Goal: Information Seeking & Learning: Compare options

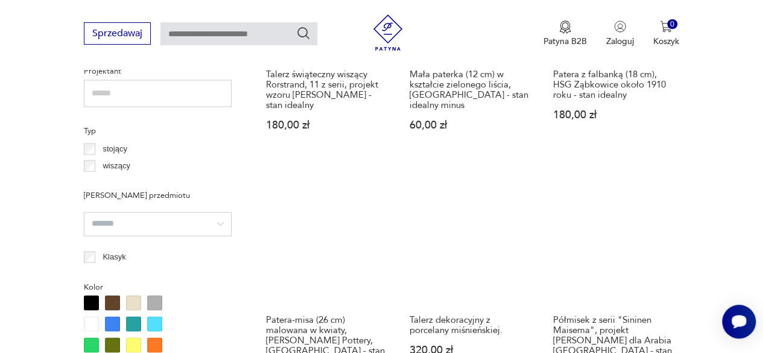
scroll to position [920, 0]
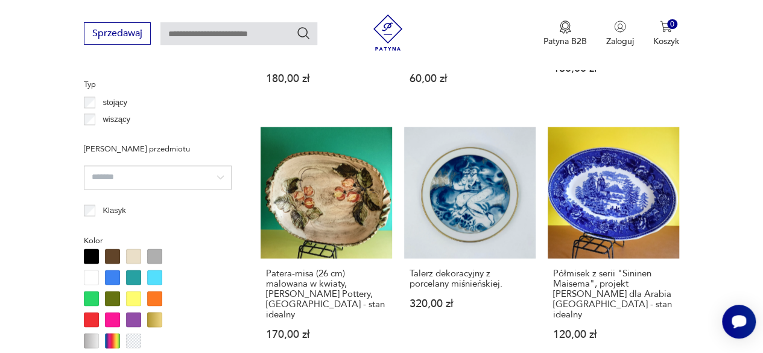
click at [449, 268] on h3 "Talerz dekoracyjny z porcelany miśnieńskiej." at bounding box center [470, 278] width 121 height 21
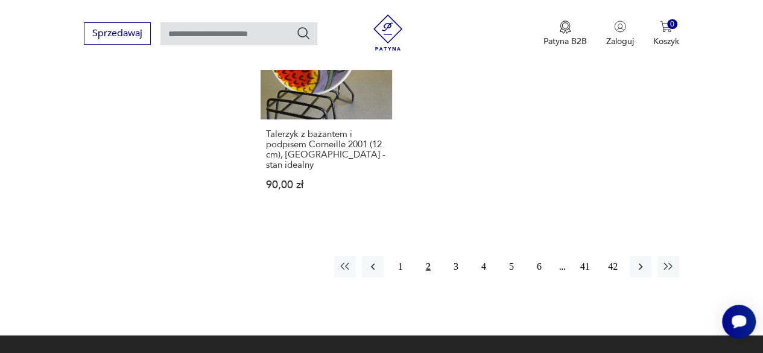
scroll to position [1825, 0]
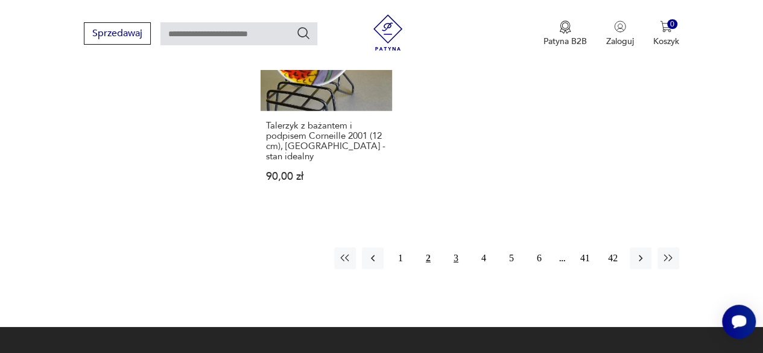
click at [454, 247] on button "3" at bounding box center [456, 258] width 22 height 22
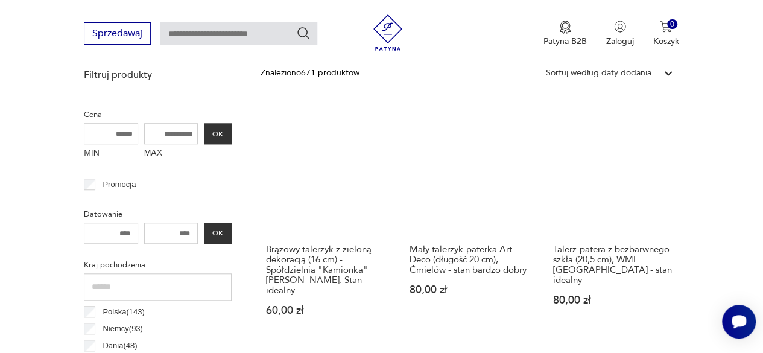
scroll to position [440, 0]
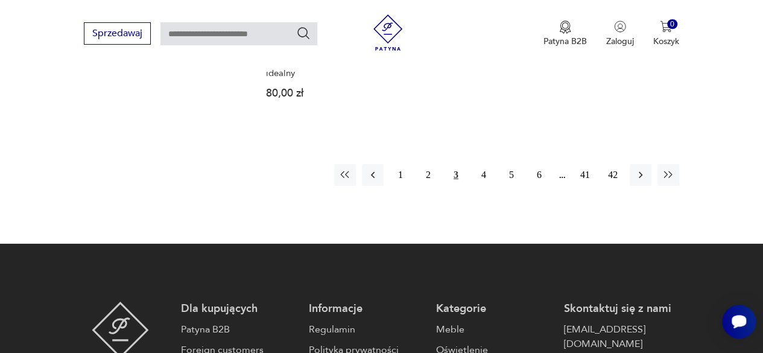
scroll to position [1861, 0]
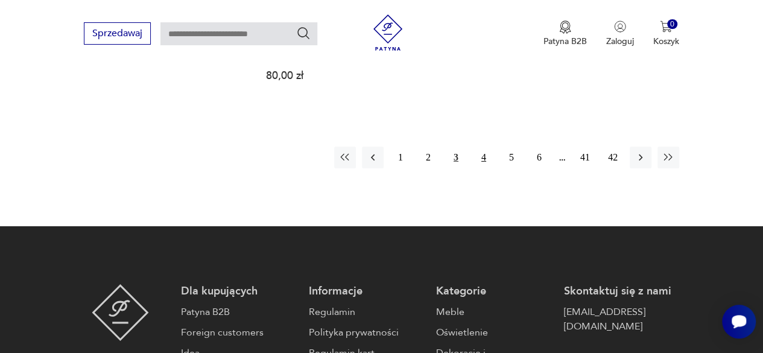
click at [484, 147] on button "4" at bounding box center [484, 158] width 22 height 22
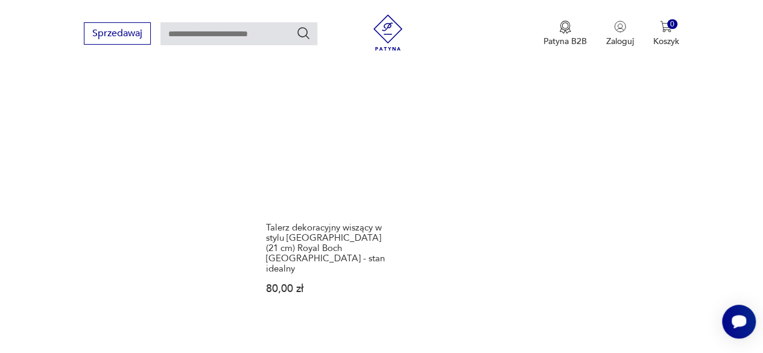
scroll to position [1732, 0]
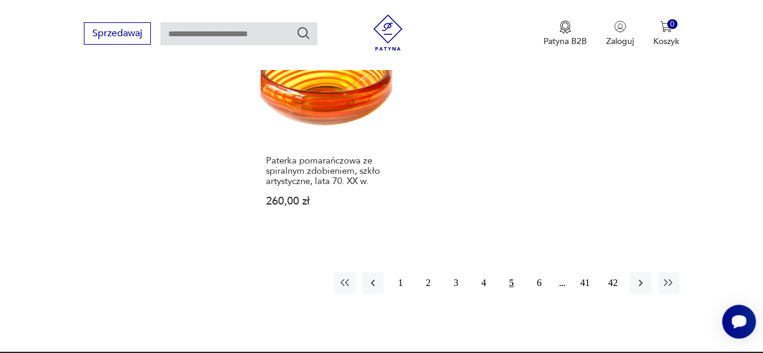
scroll to position [1761, 0]
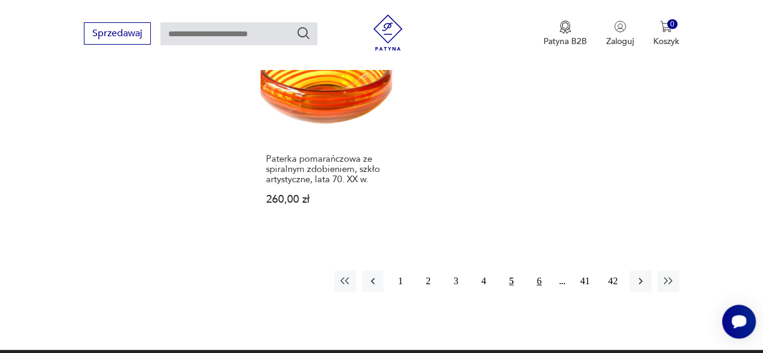
click at [539, 270] on button "6" at bounding box center [539, 281] width 22 height 22
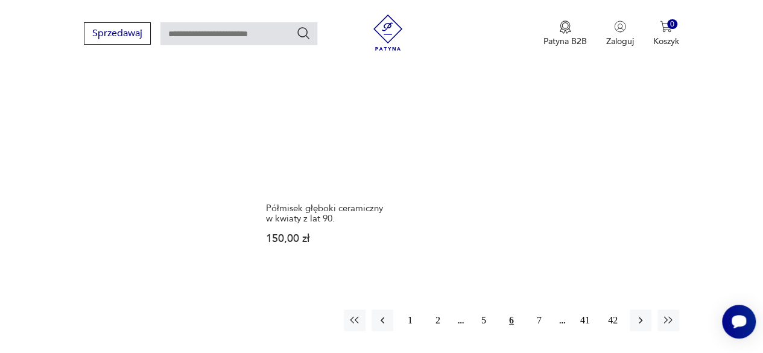
scroll to position [1745, 0]
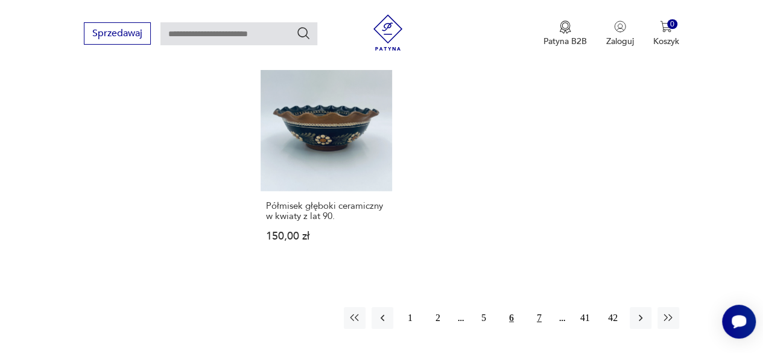
click at [538, 307] on button "7" at bounding box center [539, 318] width 22 height 22
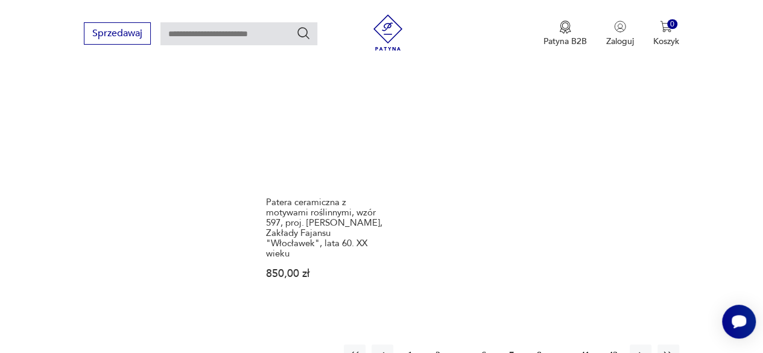
scroll to position [1726, 0]
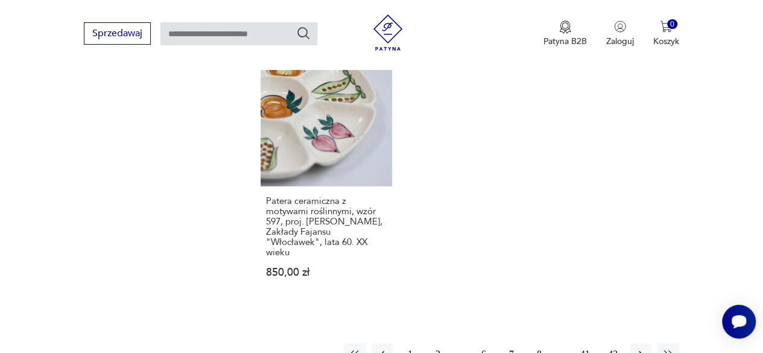
click at [539, 343] on button "8" at bounding box center [539, 354] width 22 height 22
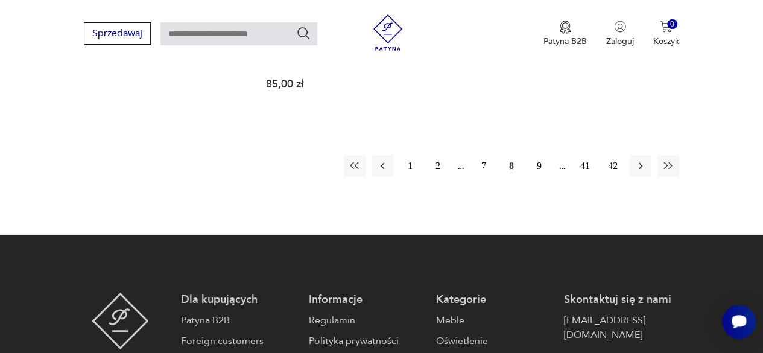
scroll to position [1869, 0]
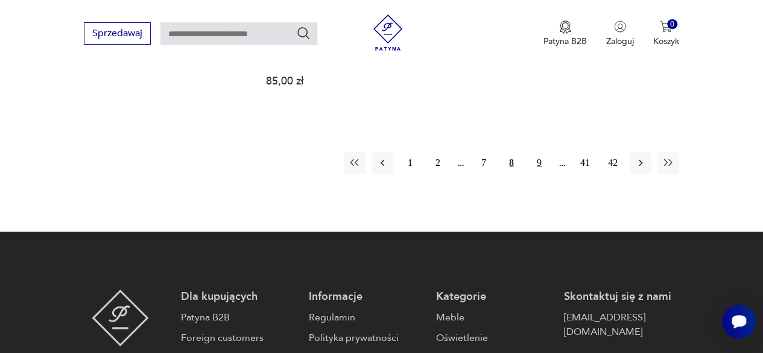
click at [538, 152] on button "9" at bounding box center [539, 163] width 22 height 22
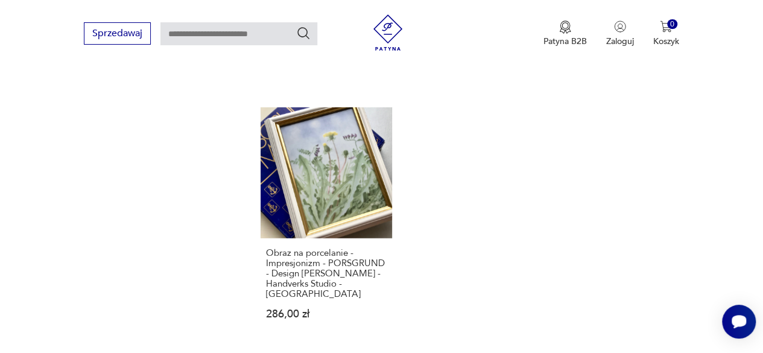
scroll to position [1718, 0]
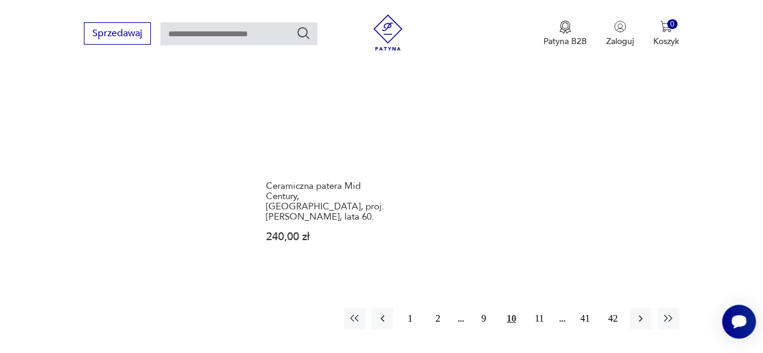
scroll to position [1804, 0]
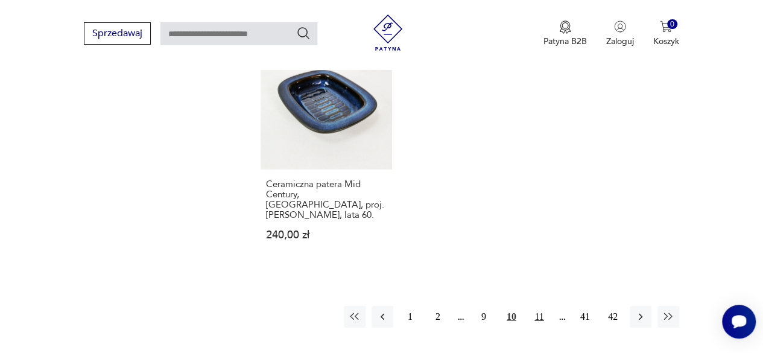
click at [543, 306] on button "11" at bounding box center [539, 317] width 22 height 22
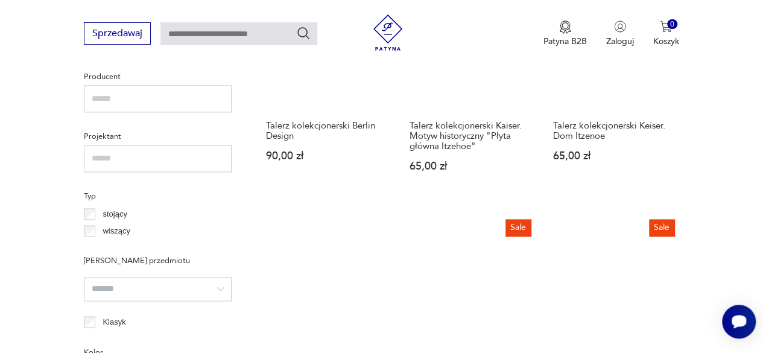
scroll to position [817, 0]
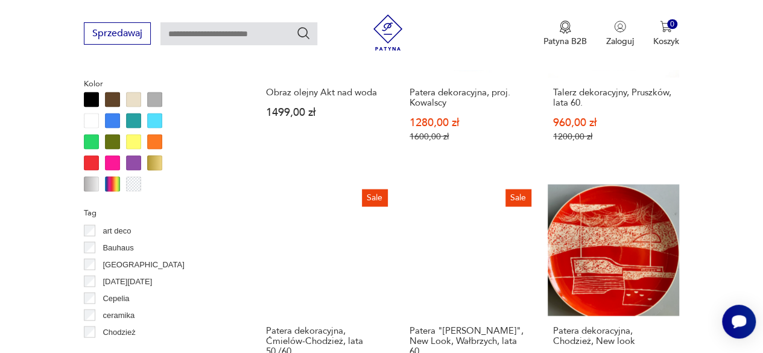
scroll to position [1095, 0]
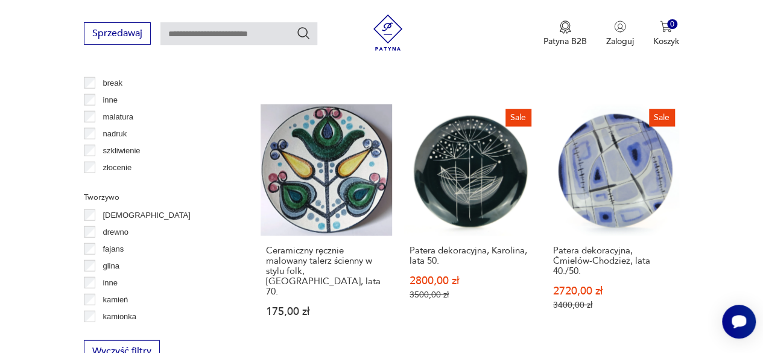
click at [551, 203] on link "Sale Patera dekoracyjna, Ćmielów-Chodzież, lata 40./50. 2720,00 zł 3400,00 zł" at bounding box center [613, 222] width 131 height 236
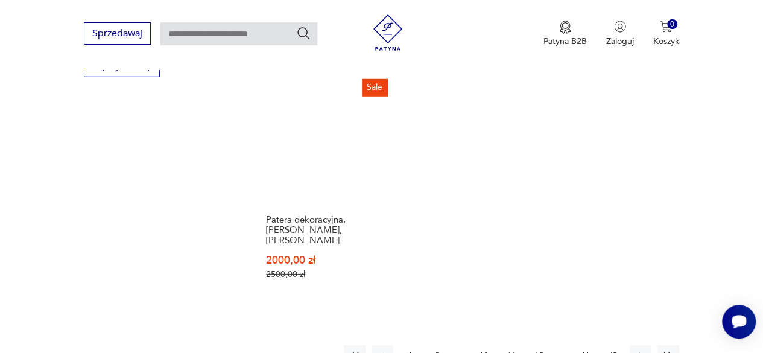
scroll to position [1791, 0]
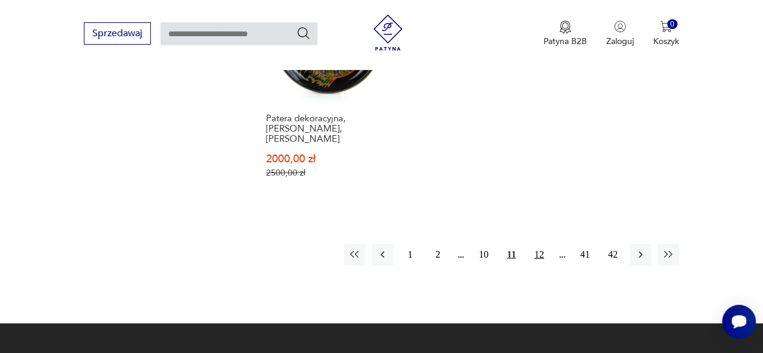
click at [534, 244] on button "12" at bounding box center [539, 255] width 22 height 22
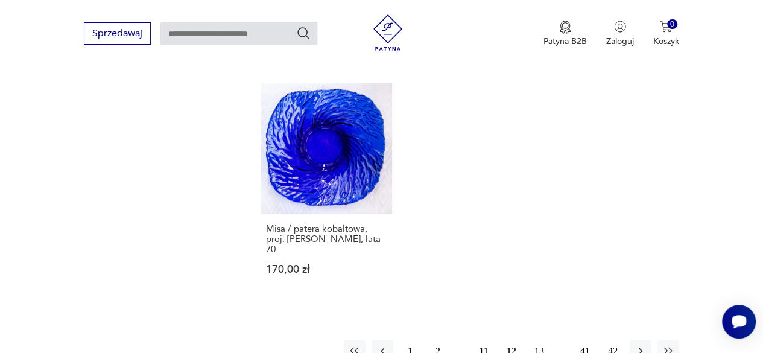
scroll to position [1735, 0]
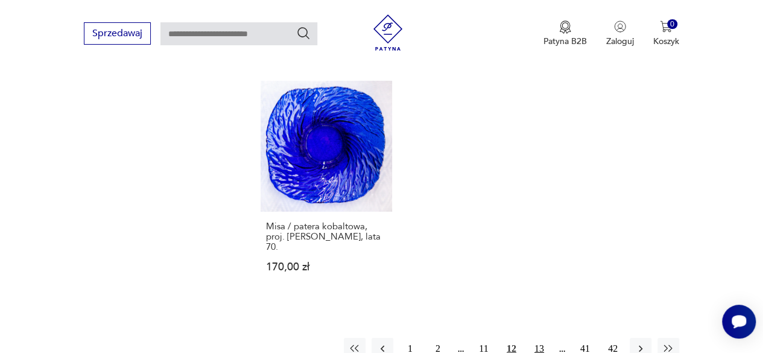
click at [540, 338] on button "13" at bounding box center [539, 349] width 22 height 22
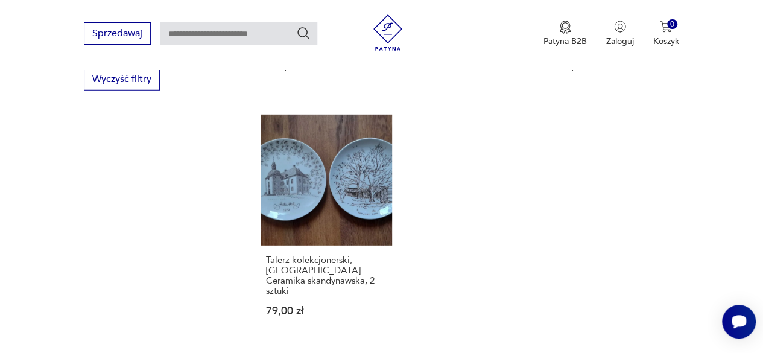
scroll to position [1682, 0]
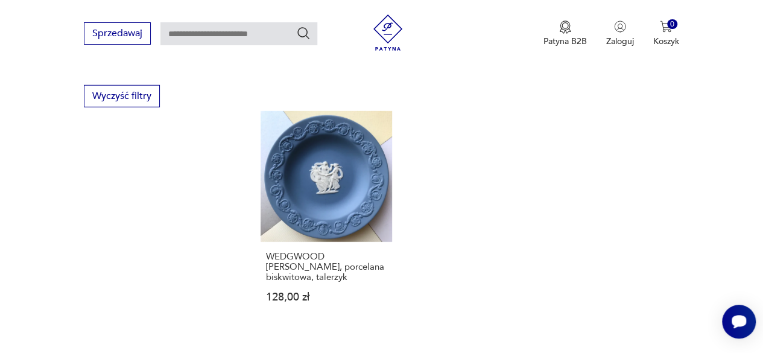
scroll to position [1659, 0]
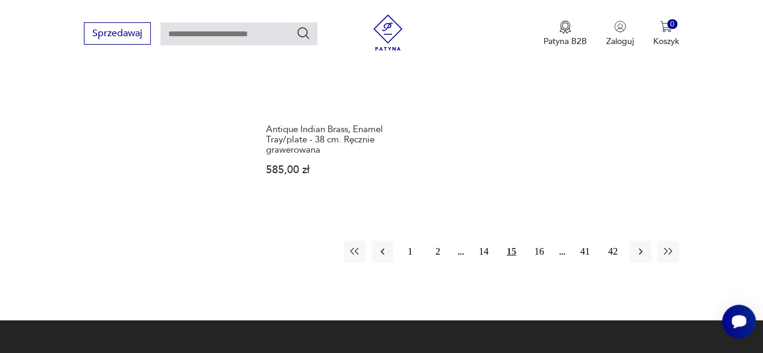
scroll to position [1776, 0]
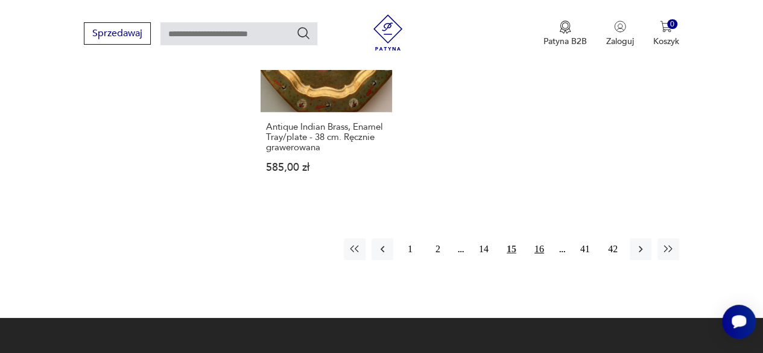
click at [538, 238] on button "16" at bounding box center [539, 249] width 22 height 22
click at [541, 238] on button "17" at bounding box center [539, 249] width 22 height 22
click at [510, 238] on button "17" at bounding box center [512, 249] width 22 height 22
click at [511, 238] on button "17" at bounding box center [512, 249] width 22 height 22
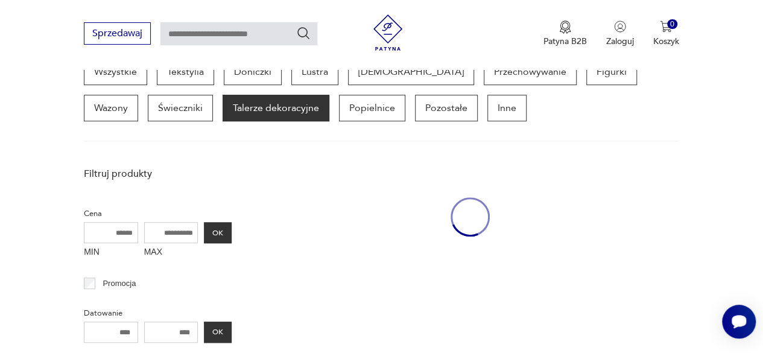
scroll to position [320, 0]
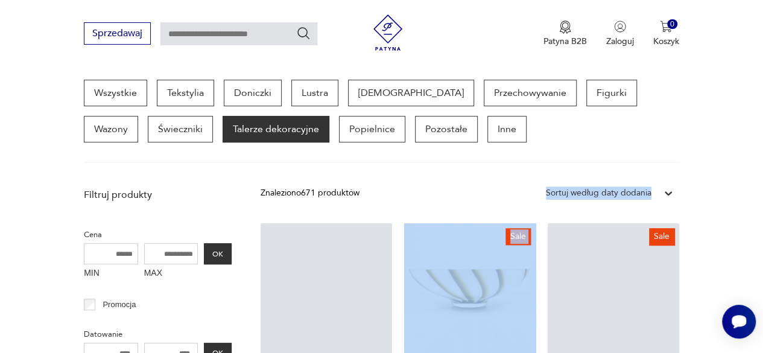
drag, startPoint x: 511, startPoint y: 209, endPoint x: 377, endPoint y: 165, distance: 141.0
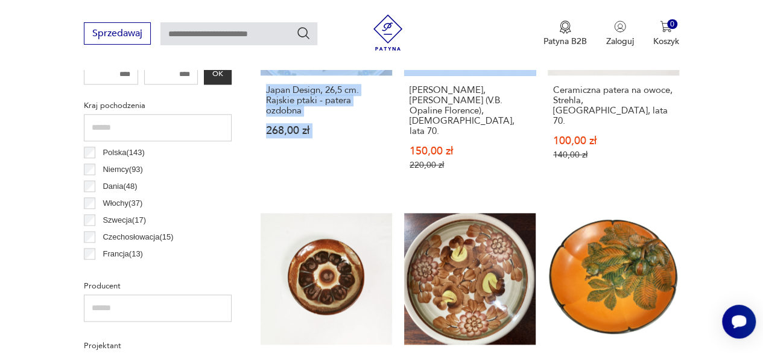
scroll to position [598, 0]
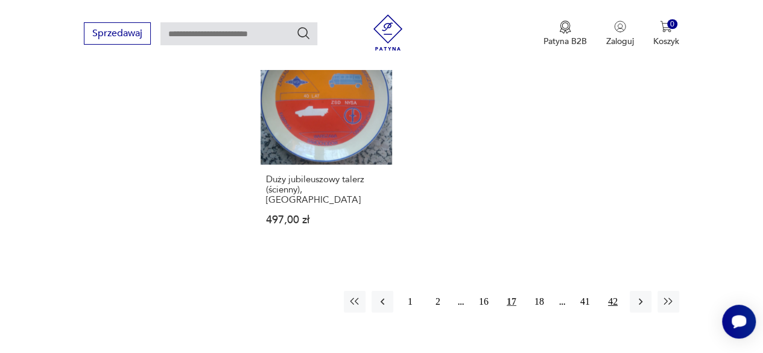
scroll to position [1779, 0]
click at [542, 290] on button "18" at bounding box center [539, 301] width 22 height 22
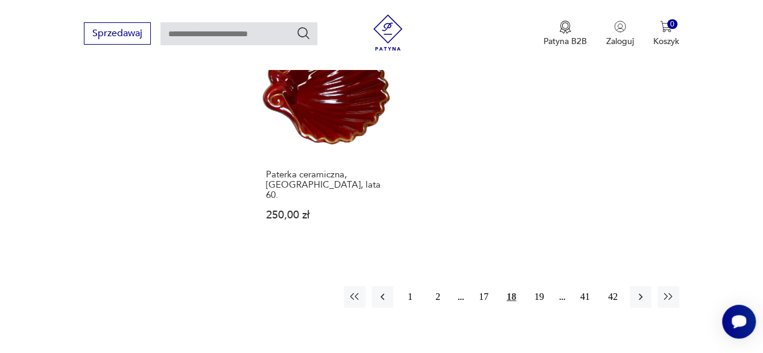
scroll to position [1738, 0]
click at [540, 287] on button "19" at bounding box center [539, 298] width 22 height 22
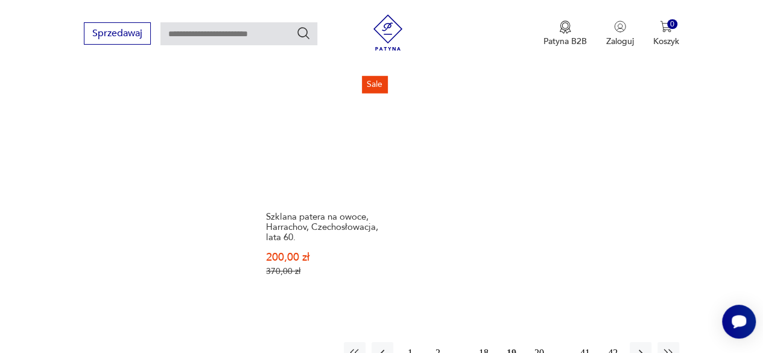
scroll to position [1712, 0]
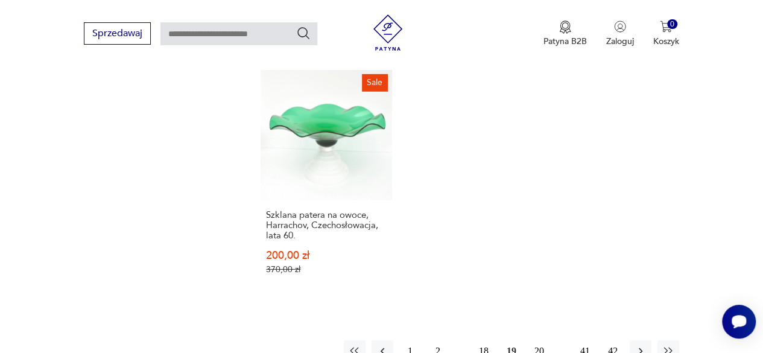
click at [542, 340] on button "20" at bounding box center [539, 351] width 22 height 22
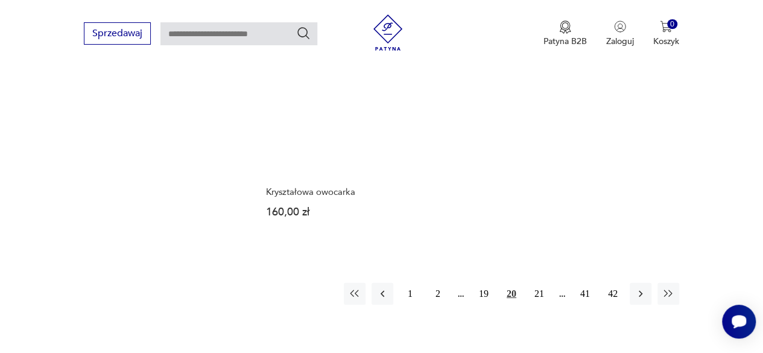
scroll to position [1703, 0]
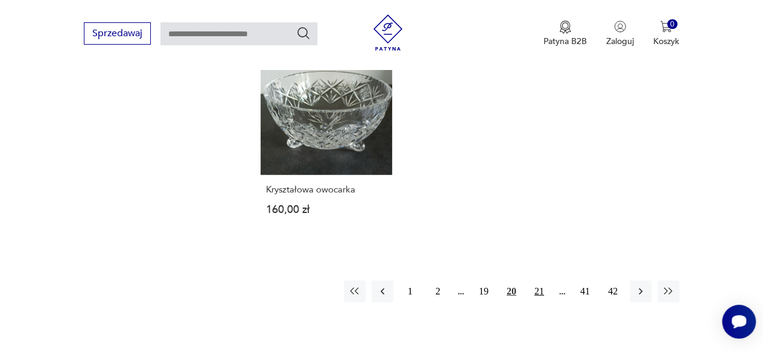
click at [537, 280] on button "21" at bounding box center [539, 291] width 22 height 22
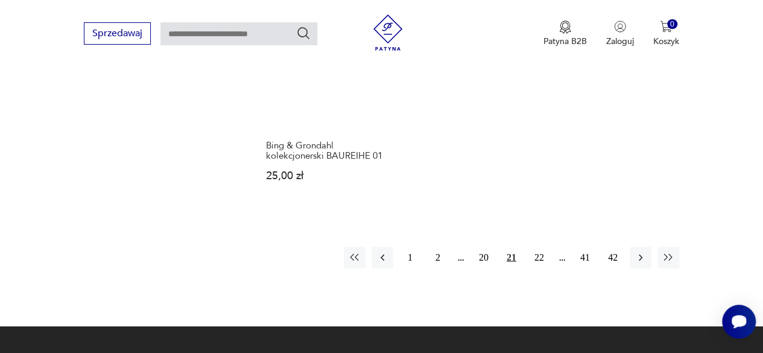
scroll to position [1773, 0]
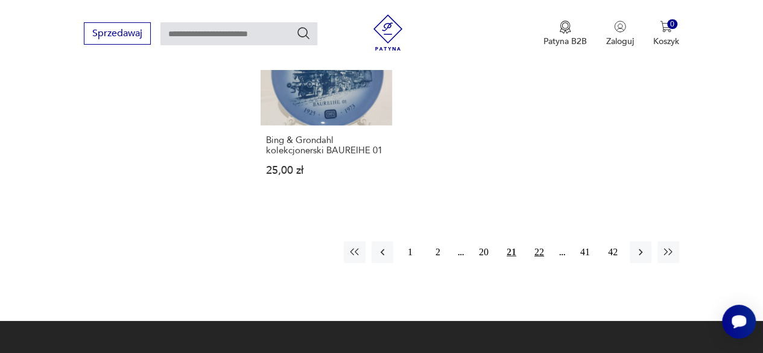
click at [542, 241] on button "22" at bounding box center [539, 252] width 22 height 22
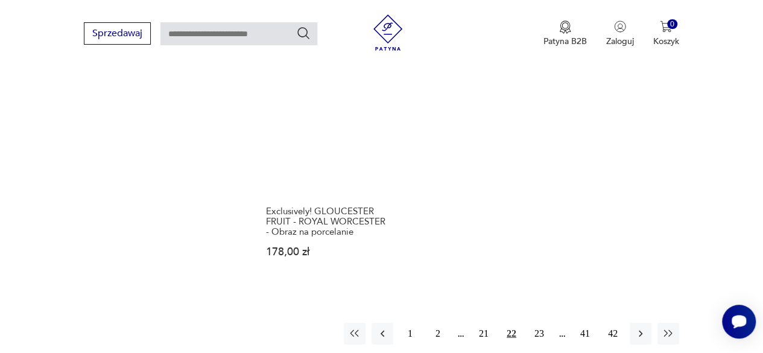
scroll to position [1729, 0]
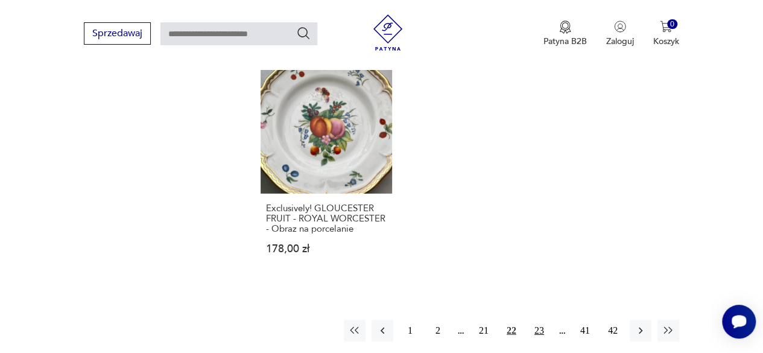
click at [540, 320] on button "23" at bounding box center [539, 331] width 22 height 22
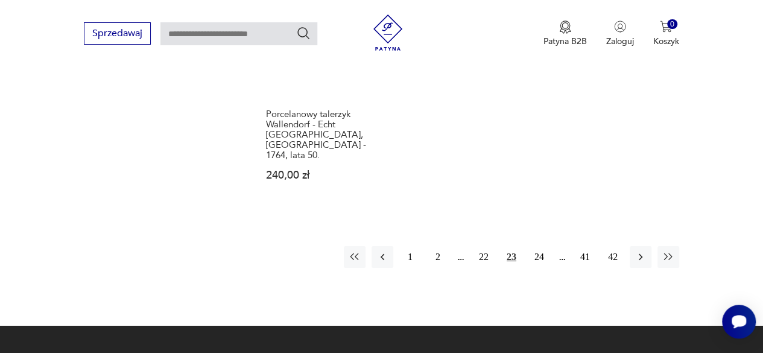
scroll to position [1811, 0]
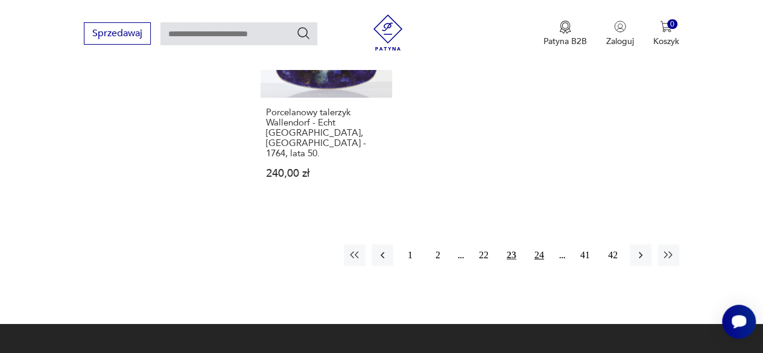
click at [534, 244] on button "24" at bounding box center [539, 255] width 22 height 22
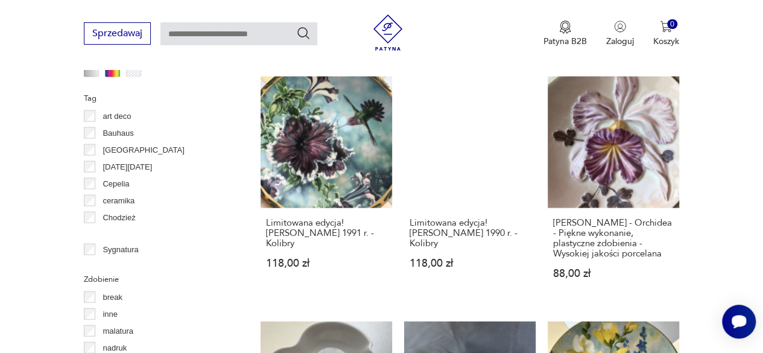
scroll to position [1185, 0]
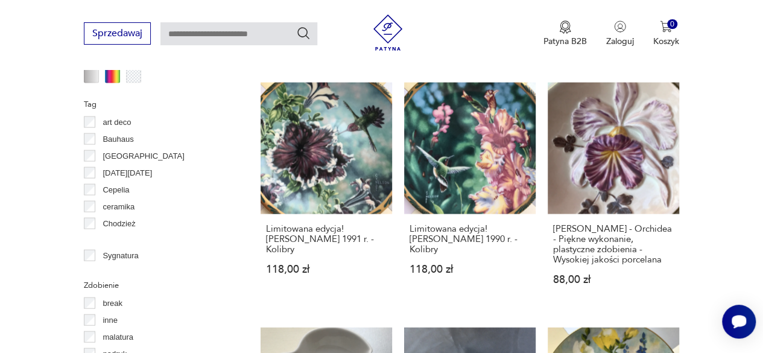
click at [720, 49] on div "Sprzedawaj Patyna B2B Zaloguj 0 Koszyk Twój koszyk ( 0 ) Brak produktów w koszy…" at bounding box center [381, 34] width 763 height 69
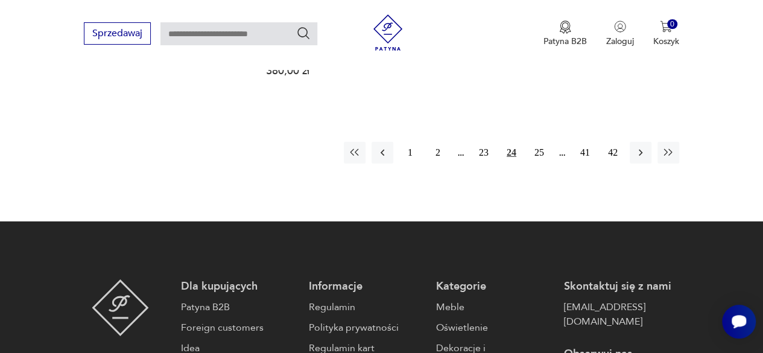
scroll to position [1873, 0]
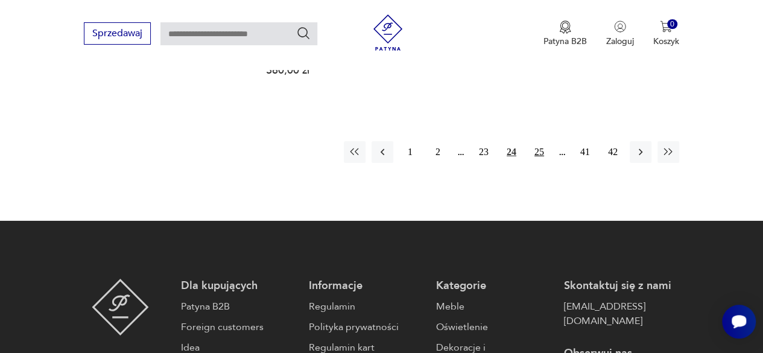
click at [537, 141] on button "25" at bounding box center [539, 152] width 22 height 22
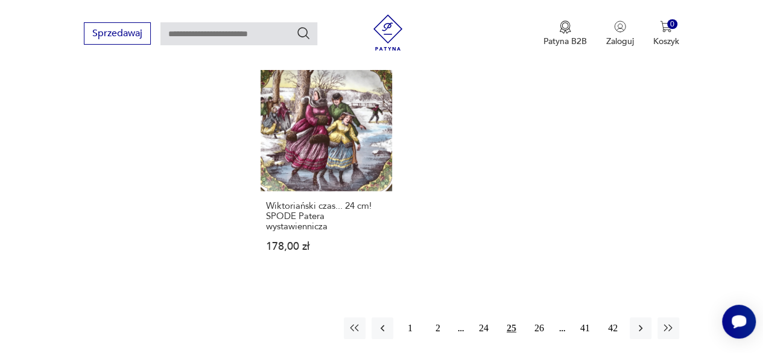
scroll to position [1738, 0]
click at [538, 317] on button "26" at bounding box center [539, 328] width 22 height 22
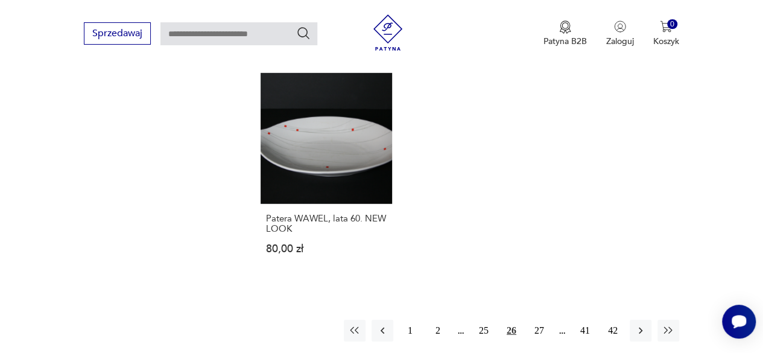
scroll to position [1720, 0]
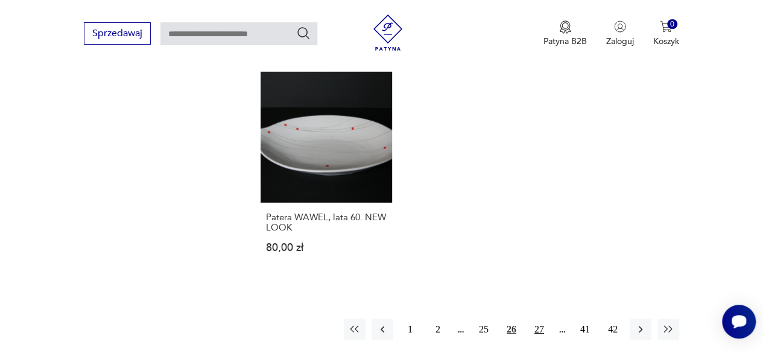
click at [540, 318] on button "27" at bounding box center [539, 329] width 22 height 22
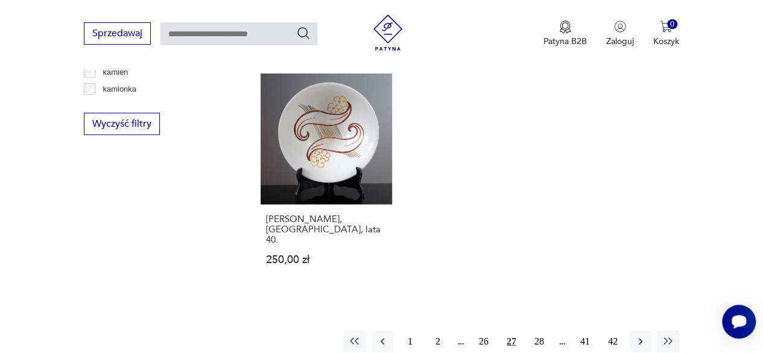
scroll to position [1633, 0]
click at [538, 330] on button "28" at bounding box center [539, 341] width 22 height 22
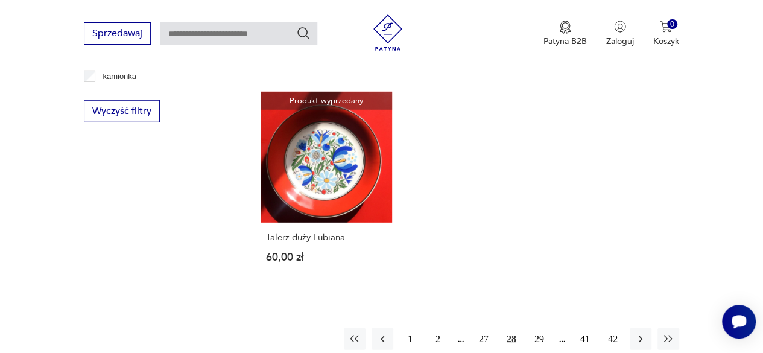
scroll to position [1646, 0]
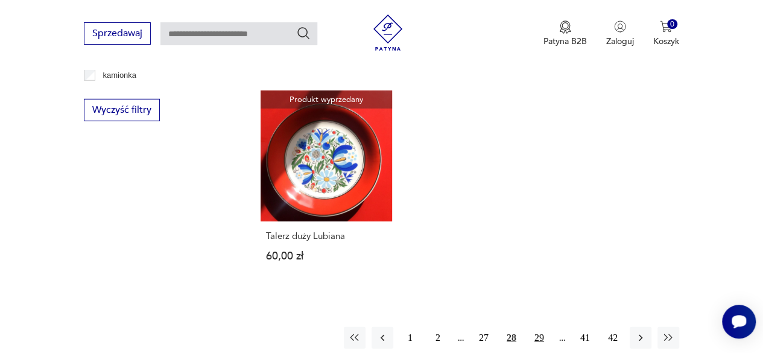
click at [539, 327] on button "29" at bounding box center [539, 338] width 22 height 22
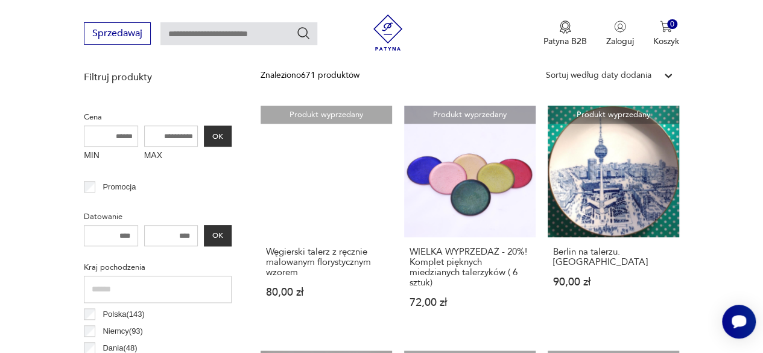
scroll to position [439, 0]
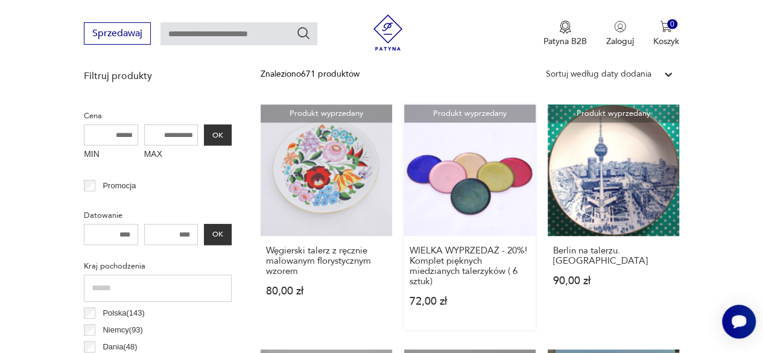
click at [463, 179] on link "Produkt wyprzedany WIELKA WYPRZEDAŻ - 20%! Komplet pięknych miedzianych talerzy…" at bounding box center [469, 217] width 131 height 226
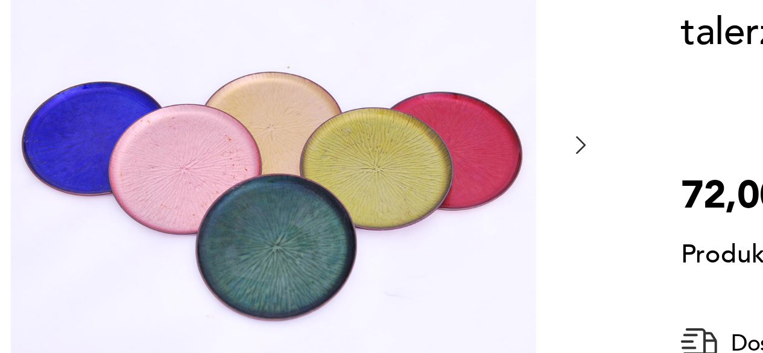
scroll to position [127, 0]
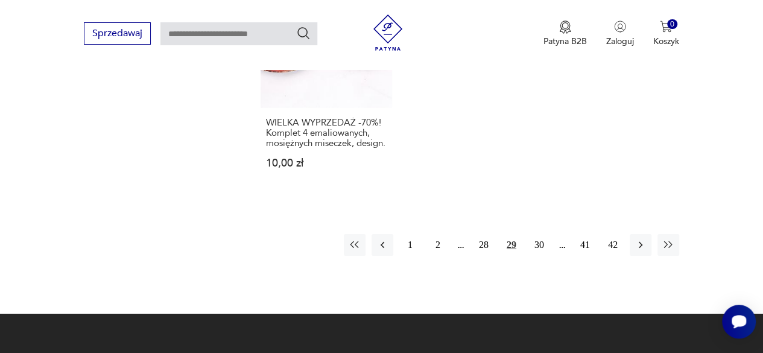
scroll to position [1771, 0]
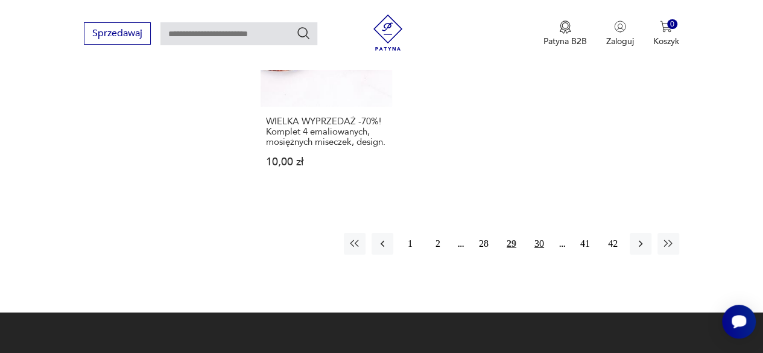
click at [540, 243] on button "30" at bounding box center [539, 244] width 22 height 22
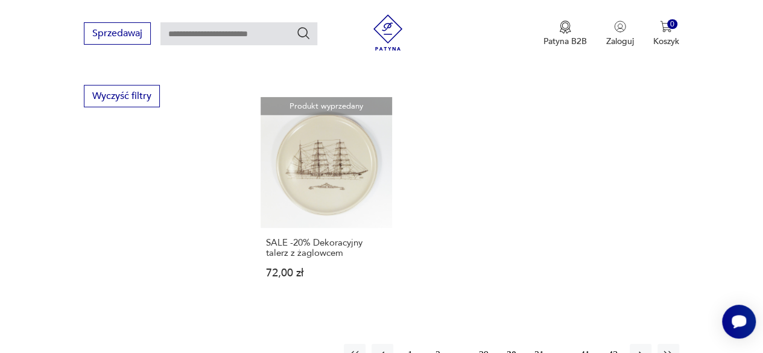
scroll to position [1661, 0]
click at [540, 343] on button "31" at bounding box center [539, 354] width 22 height 22
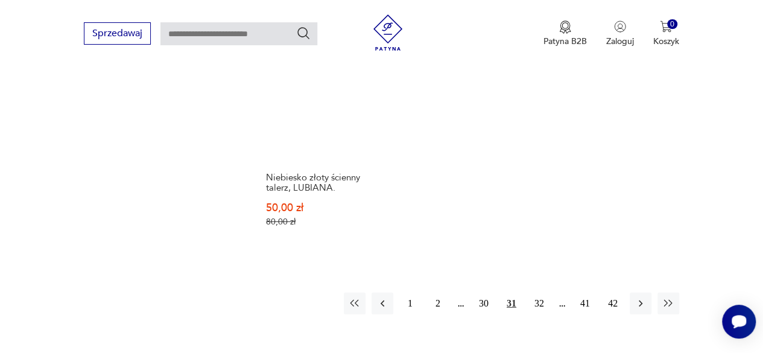
scroll to position [1708, 0]
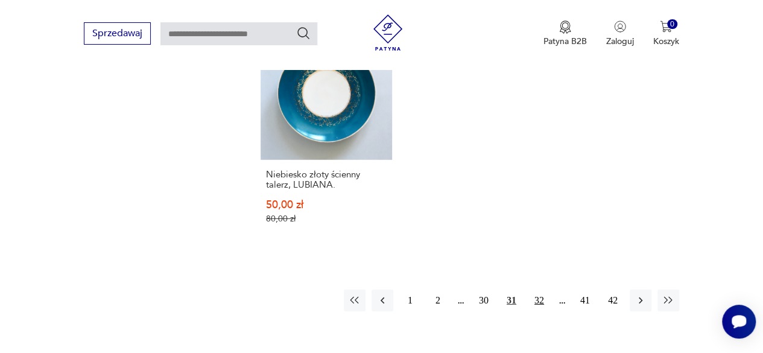
click at [537, 290] on button "32" at bounding box center [539, 301] width 22 height 22
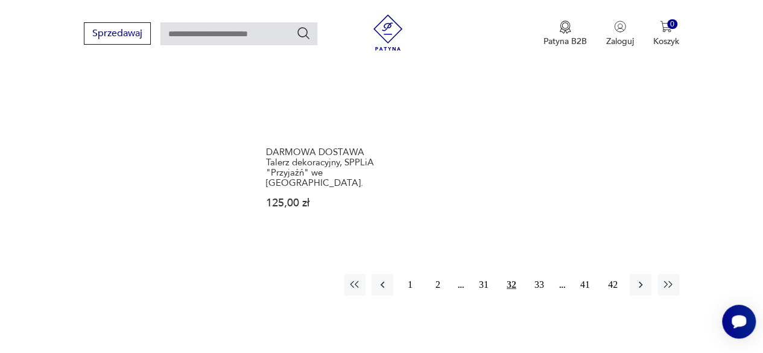
scroll to position [1773, 0]
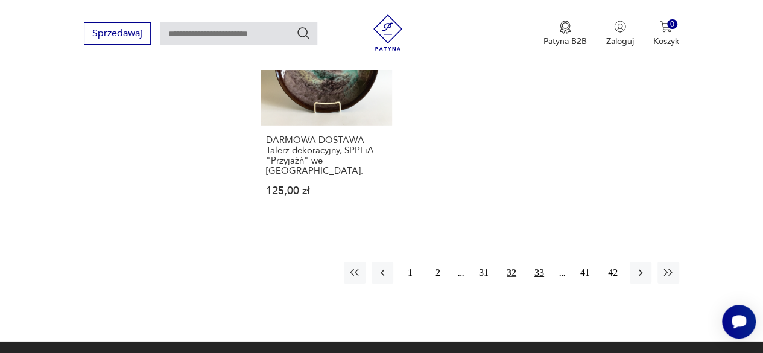
click at [540, 262] on button "33" at bounding box center [539, 273] width 22 height 22
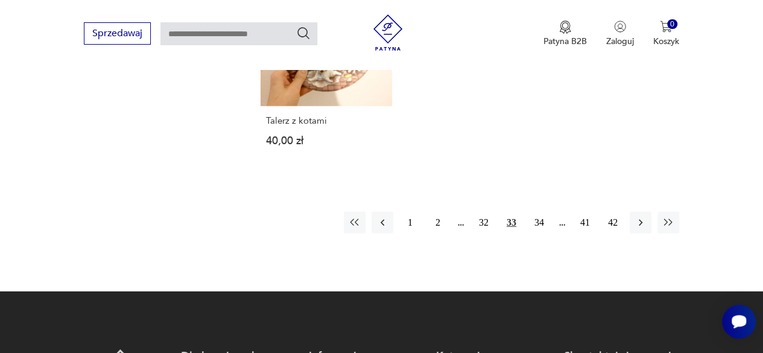
scroll to position [1756, 0]
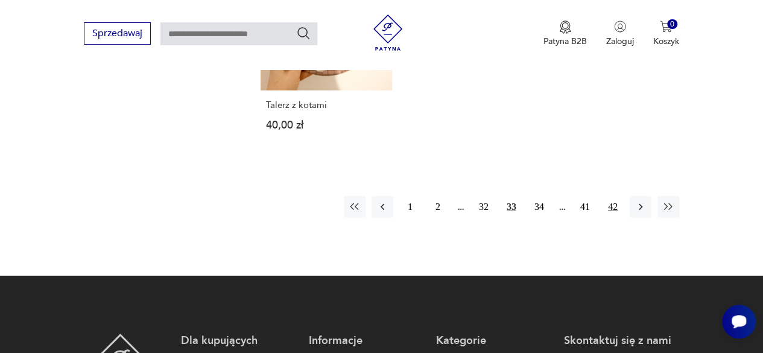
click at [615, 196] on button "42" at bounding box center [613, 207] width 22 height 22
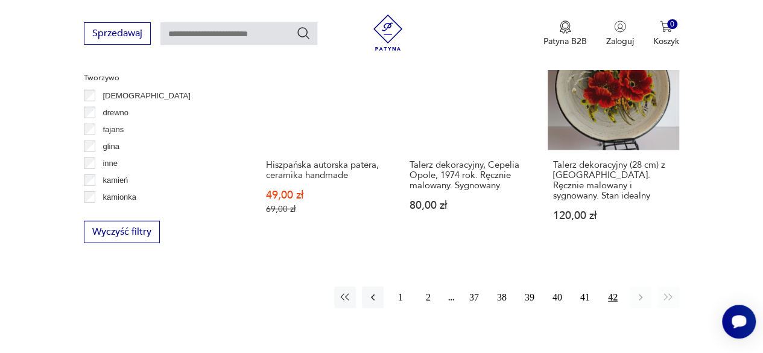
scroll to position [1528, 0]
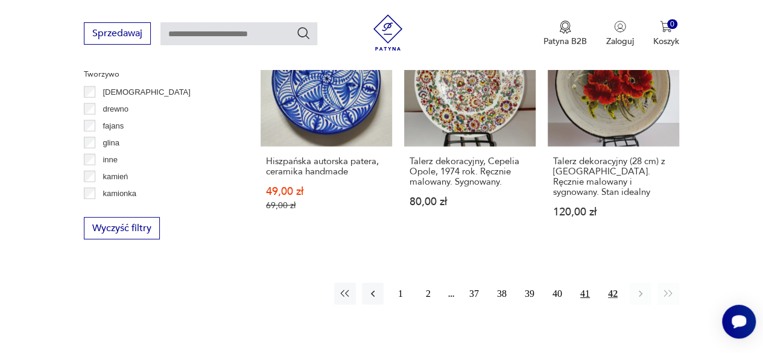
click at [583, 283] on button "41" at bounding box center [585, 294] width 22 height 22
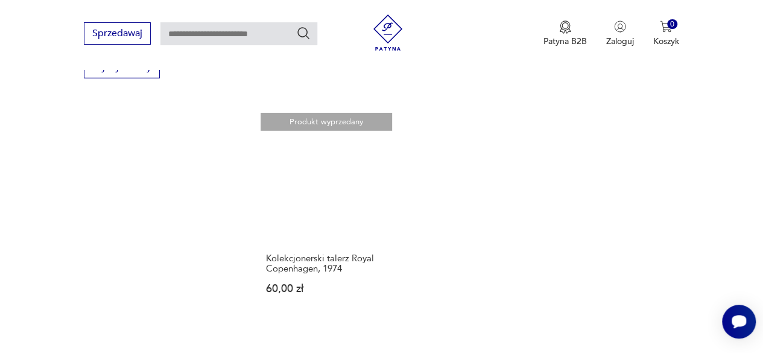
scroll to position [1690, 0]
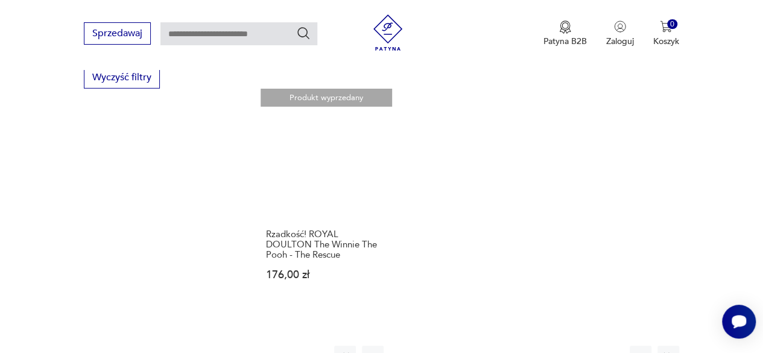
scroll to position [1679, 0]
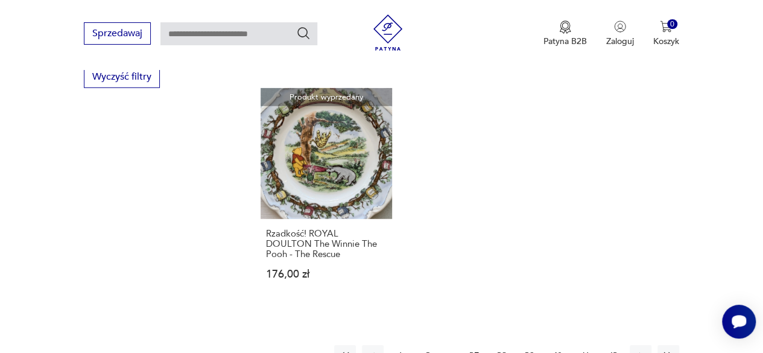
click at [527, 345] on button "39" at bounding box center [530, 356] width 22 height 22
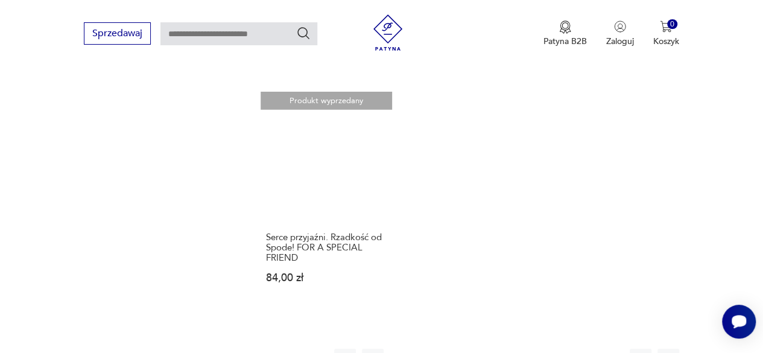
scroll to position [1721, 0]
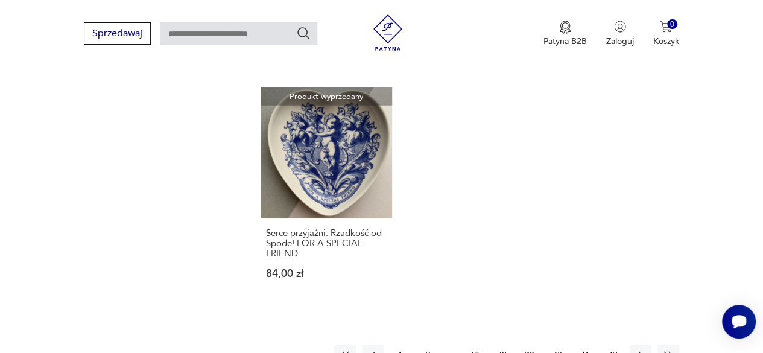
click at [501, 344] on button "38" at bounding box center [502, 355] width 22 height 22
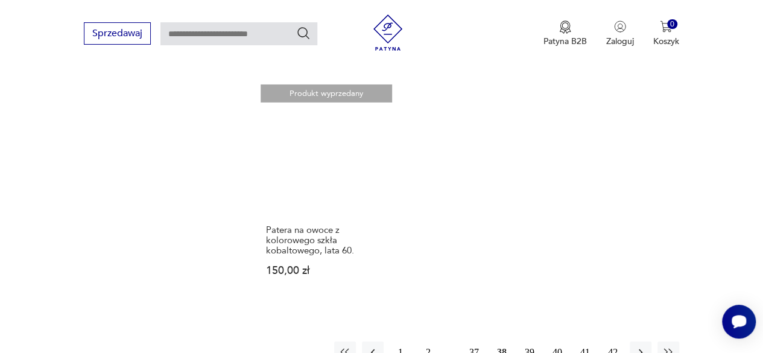
scroll to position [1743, 0]
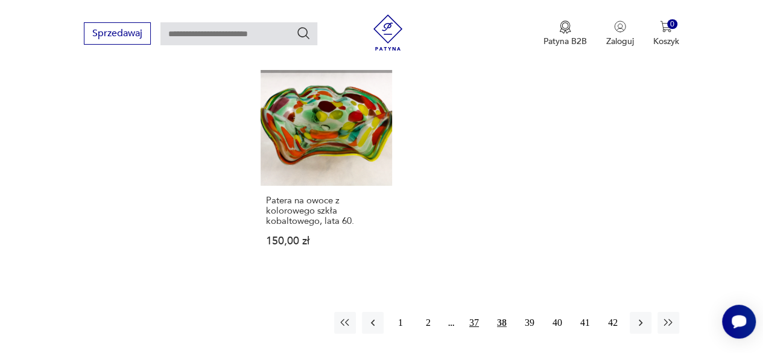
click at [474, 312] on button "37" at bounding box center [474, 323] width 22 height 22
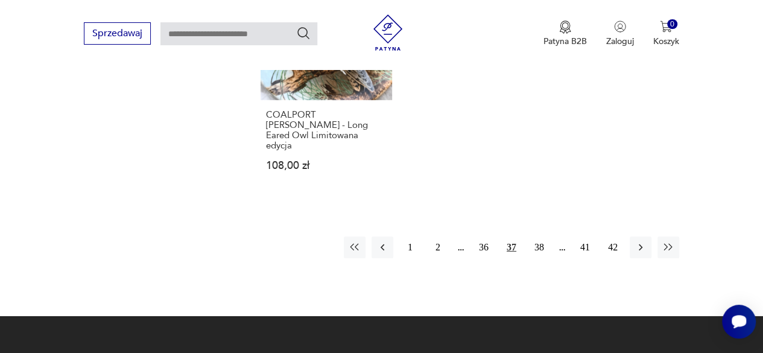
scroll to position [1835, 0]
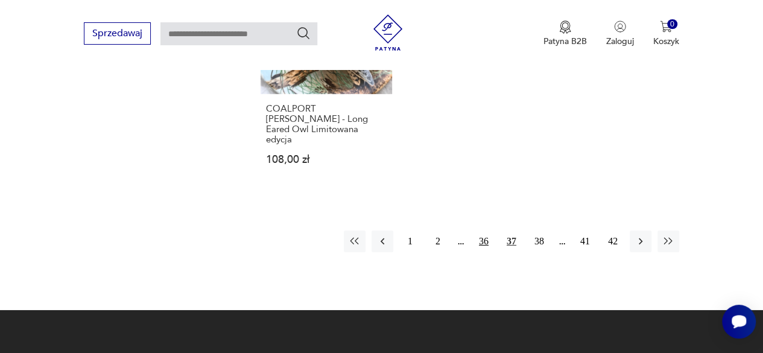
click at [487, 230] on button "36" at bounding box center [484, 241] width 22 height 22
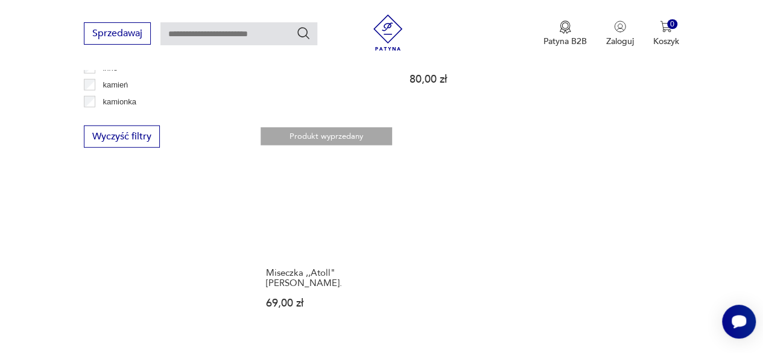
scroll to position [1625, 0]
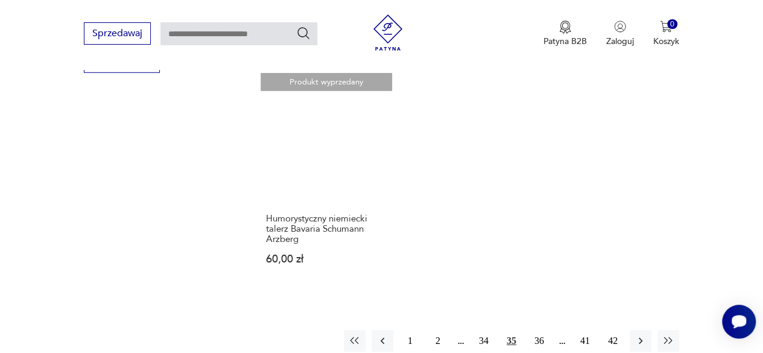
scroll to position [1695, 0]
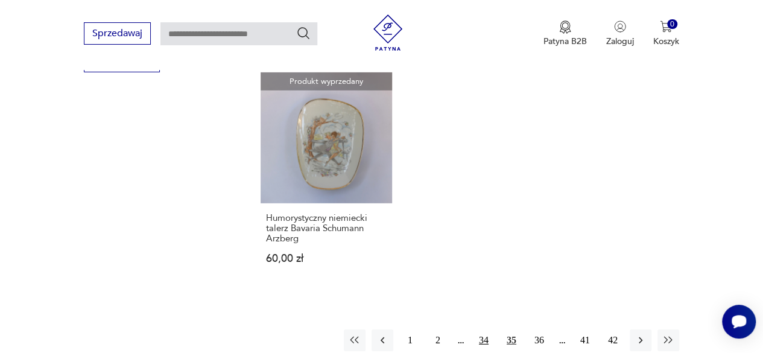
click at [481, 329] on button "34" at bounding box center [484, 340] width 22 height 22
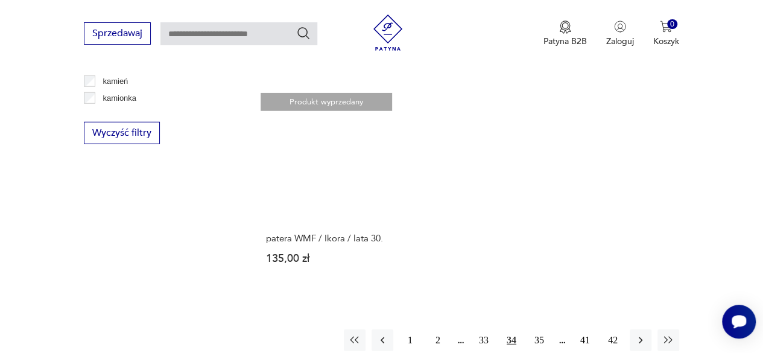
scroll to position [1626, 0]
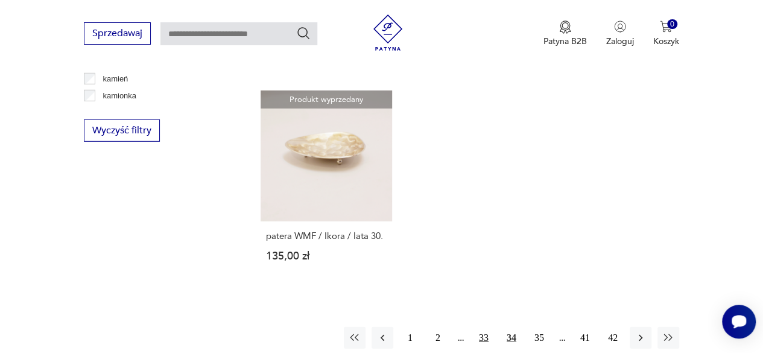
click at [479, 327] on button "33" at bounding box center [484, 338] width 22 height 22
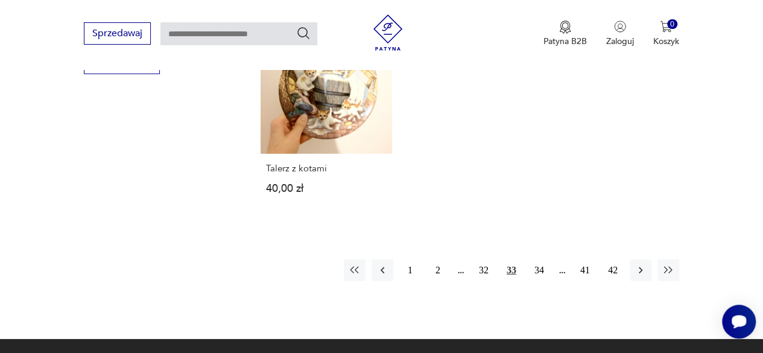
scroll to position [1694, 0]
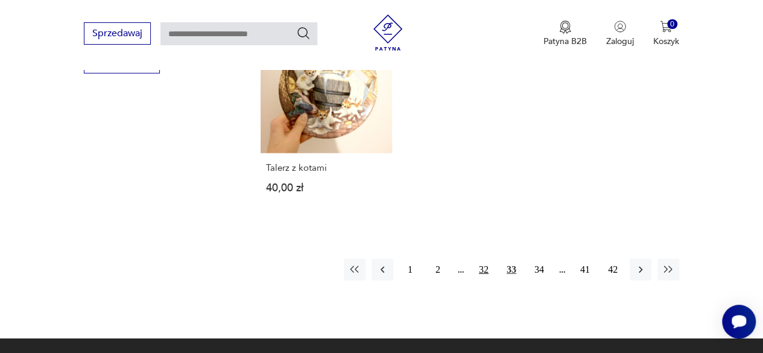
click at [484, 259] on button "32" at bounding box center [484, 270] width 22 height 22
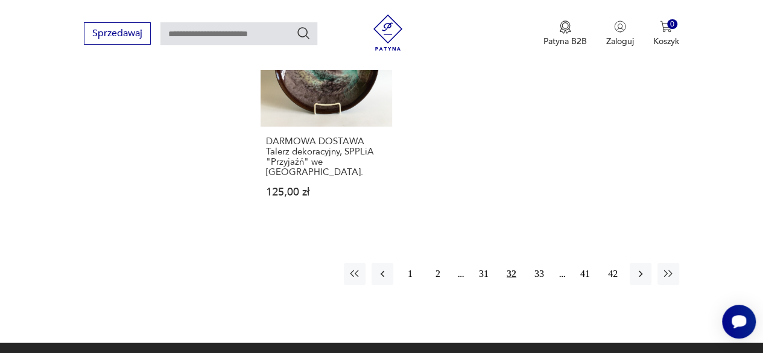
scroll to position [1771, 0]
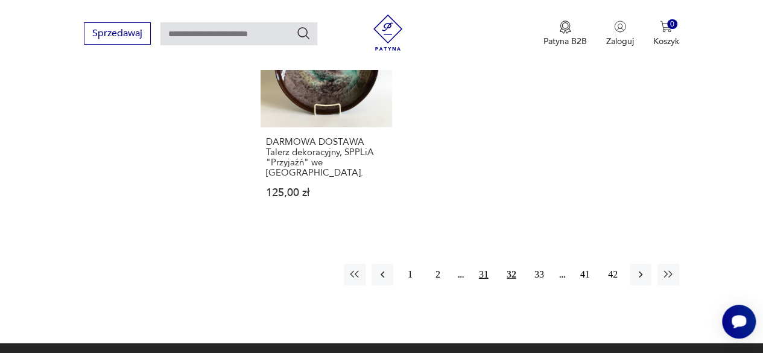
click at [481, 264] on button "31" at bounding box center [484, 275] width 22 height 22
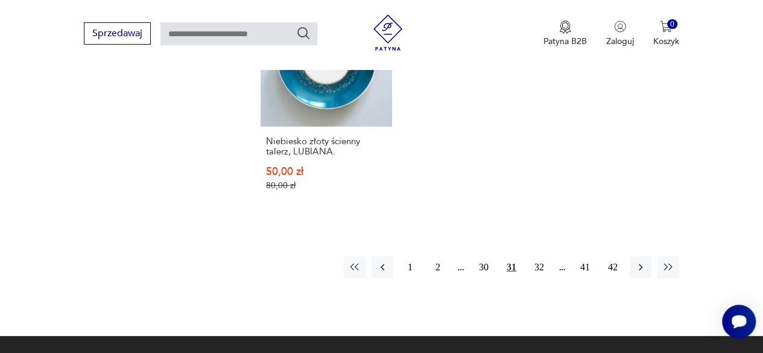
scroll to position [1741, 0]
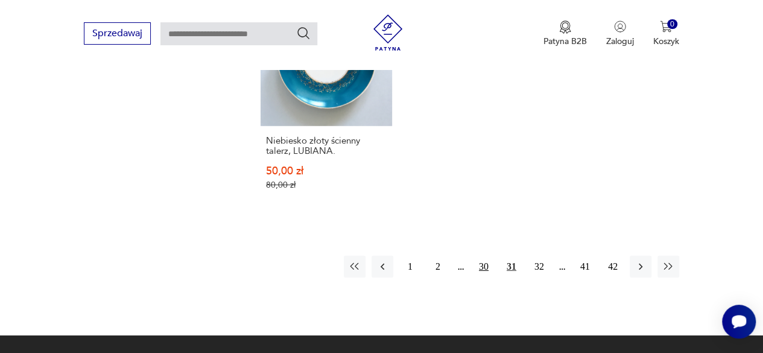
click at [483, 256] on button "30" at bounding box center [484, 267] width 22 height 22
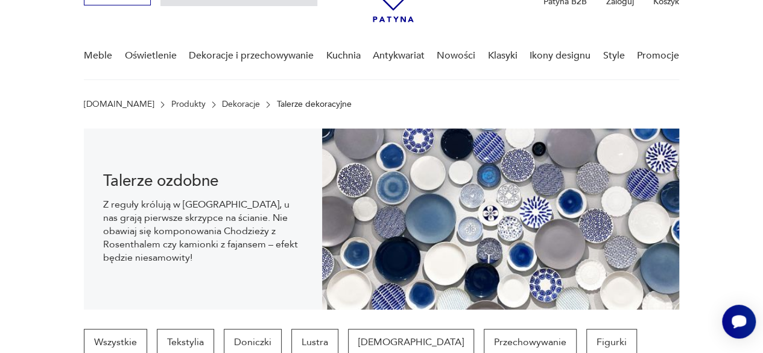
scroll to position [70, 0]
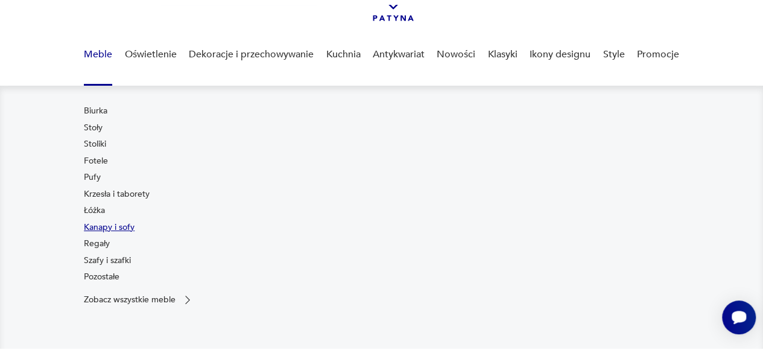
scroll to position [80, 0]
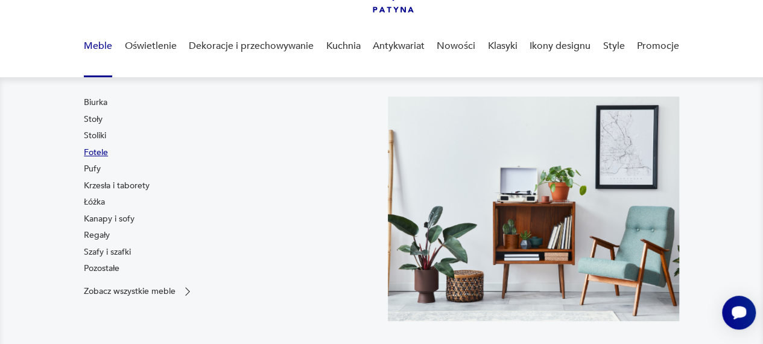
click at [95, 153] on link "Fotele" at bounding box center [96, 153] width 24 height 12
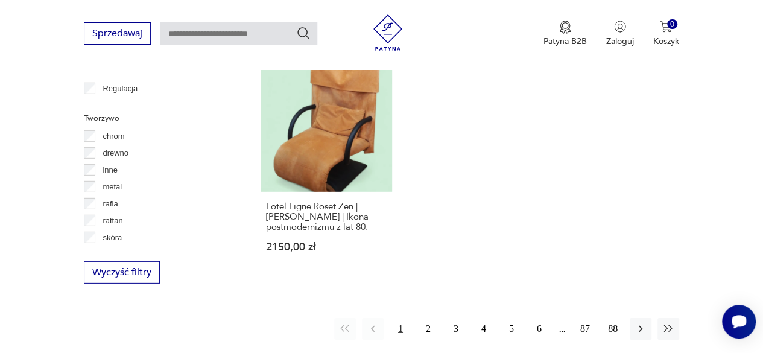
scroll to position [1697, 0]
click at [428, 317] on button "2" at bounding box center [428, 328] width 22 height 22
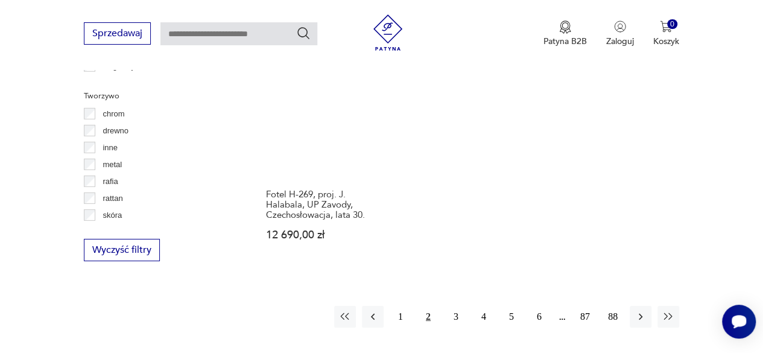
scroll to position [1719, 0]
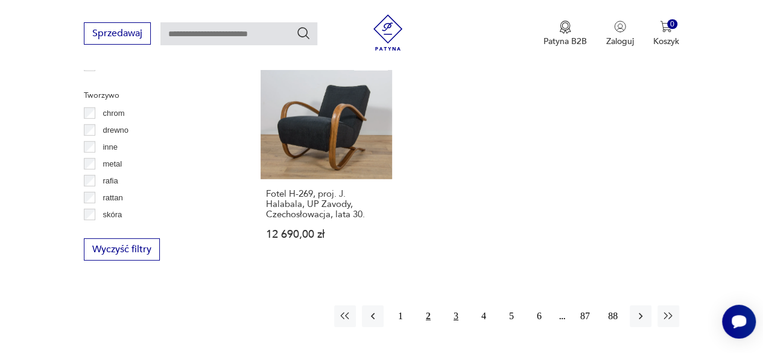
click at [454, 305] on button "3" at bounding box center [456, 316] width 22 height 22
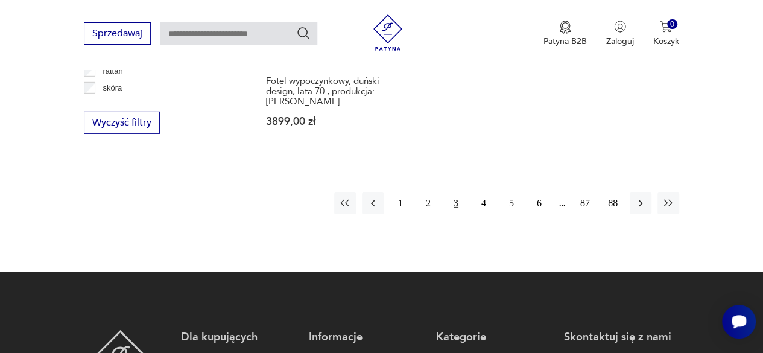
scroll to position [1848, 0]
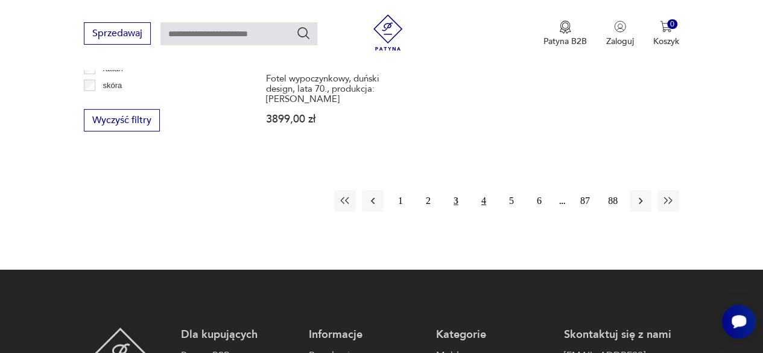
click at [483, 190] on button "4" at bounding box center [484, 201] width 22 height 22
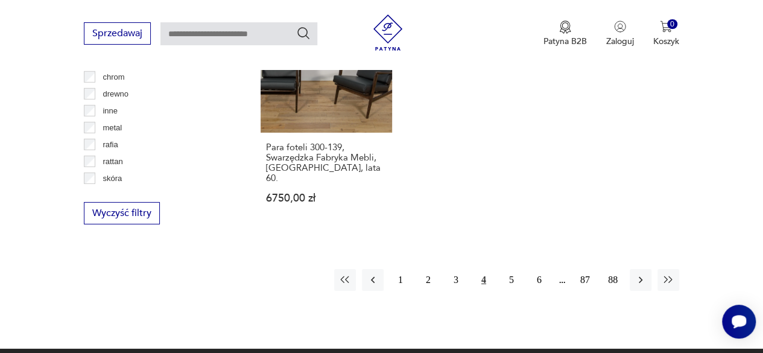
scroll to position [1756, 0]
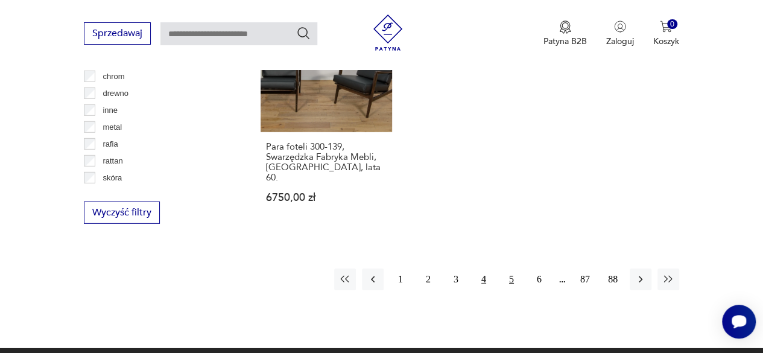
click at [511, 268] on button "5" at bounding box center [512, 279] width 22 height 22
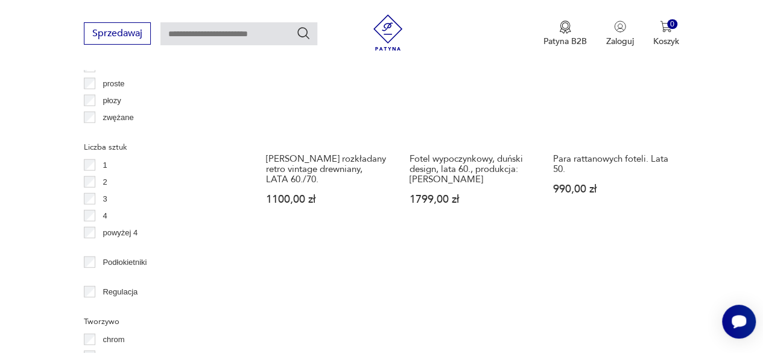
scroll to position [1564, 0]
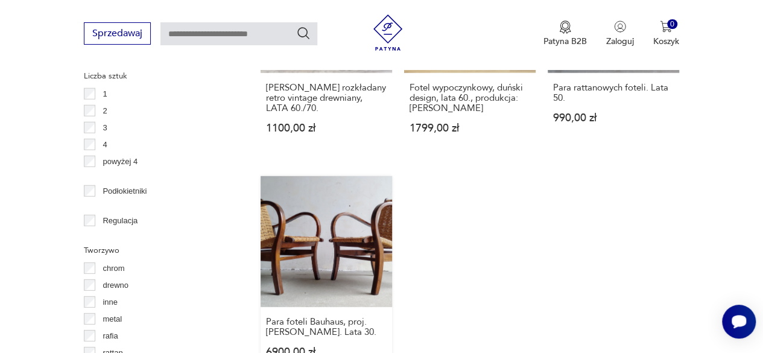
click at [316, 197] on link "Para foteli Bauhaus, proj. [PERSON_NAME]. Lata 30. 6900,00 zł" at bounding box center [326, 278] width 131 height 205
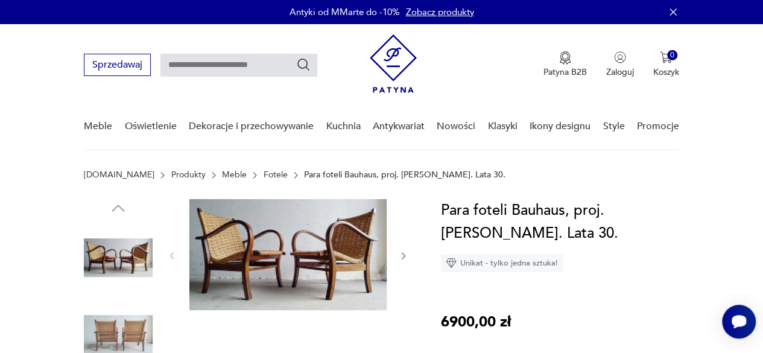
click at [399, 253] on icon "button" at bounding box center [404, 256] width 10 height 10
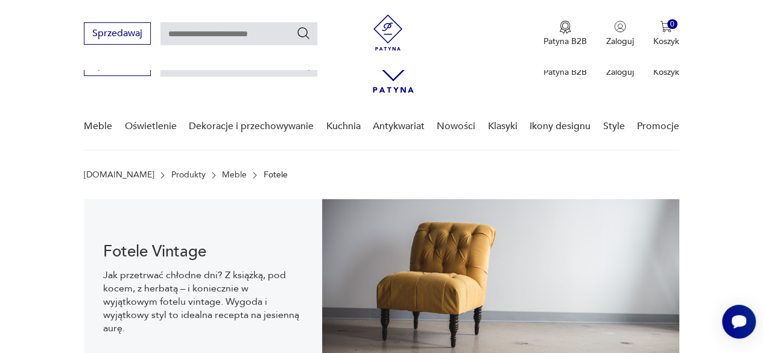
scroll to position [1676, 0]
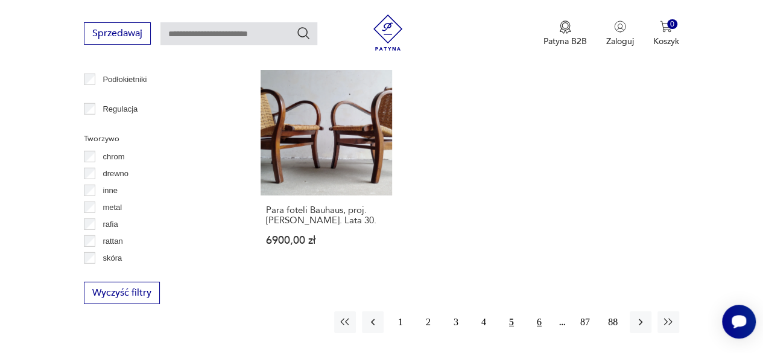
click at [540, 311] on button "6" at bounding box center [539, 322] width 22 height 22
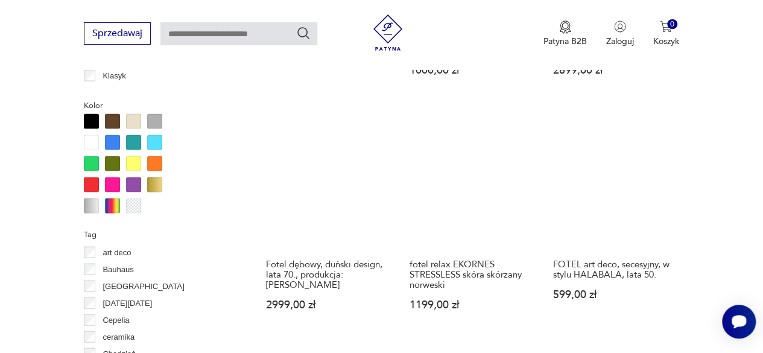
scroll to position [1140, 0]
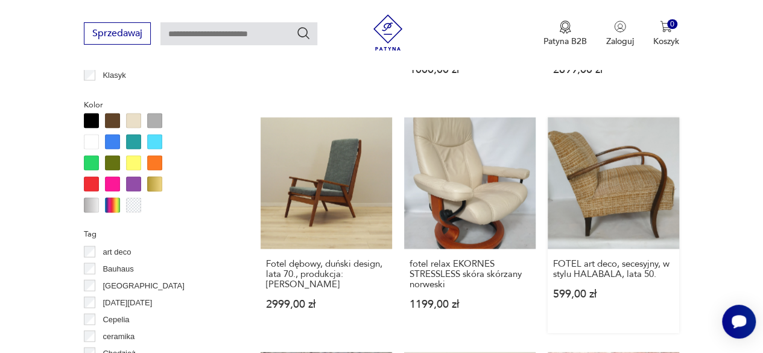
click at [641, 194] on link "FOTEL art deco, secesyjny, w stylu HALABALA, lata 50. 599,00 zł" at bounding box center [613, 224] width 131 height 215
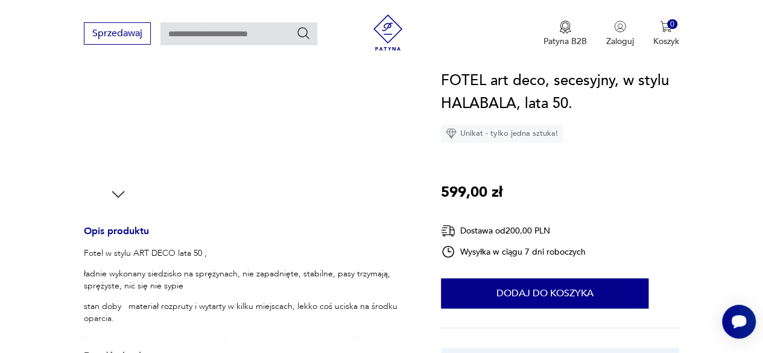
scroll to position [378, 0]
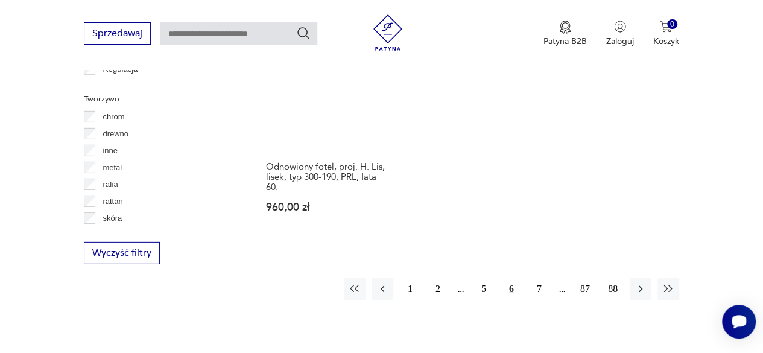
scroll to position [1728, 0]
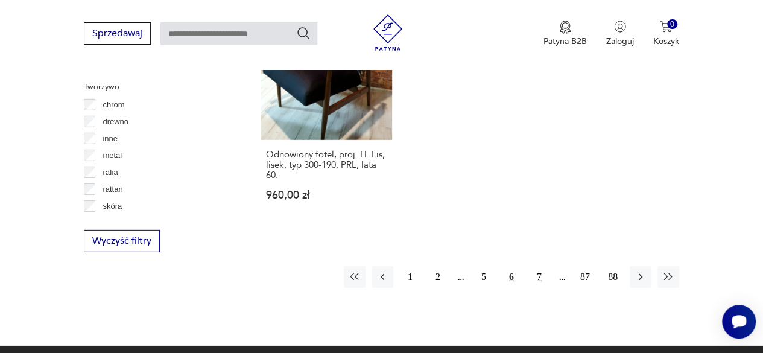
click at [537, 266] on button "7" at bounding box center [539, 277] width 22 height 22
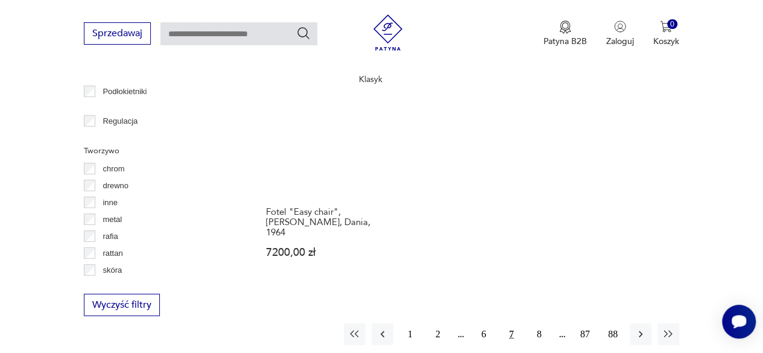
scroll to position [1665, 0]
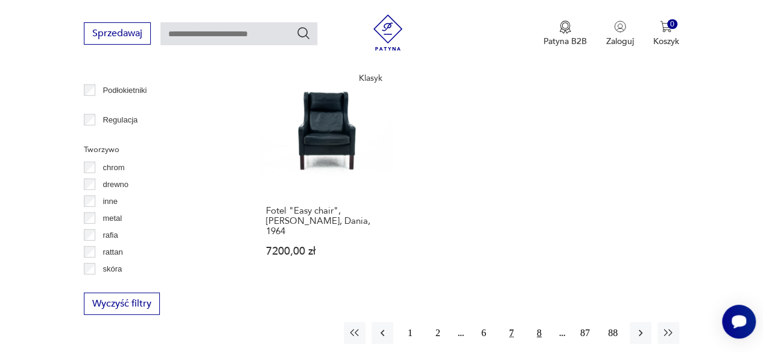
click at [537, 322] on button "8" at bounding box center [539, 333] width 22 height 22
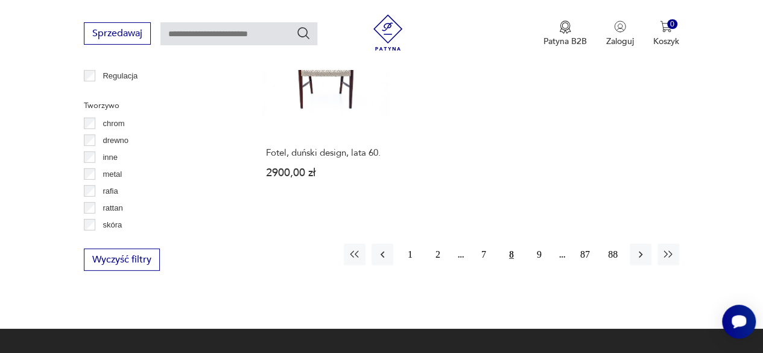
scroll to position [1709, 0]
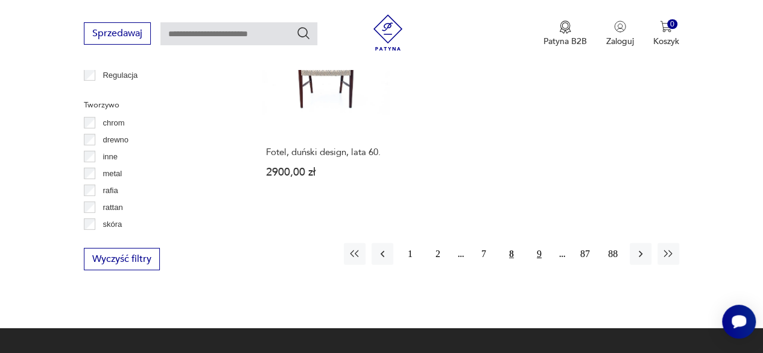
click at [538, 243] on button "9" at bounding box center [539, 254] width 22 height 22
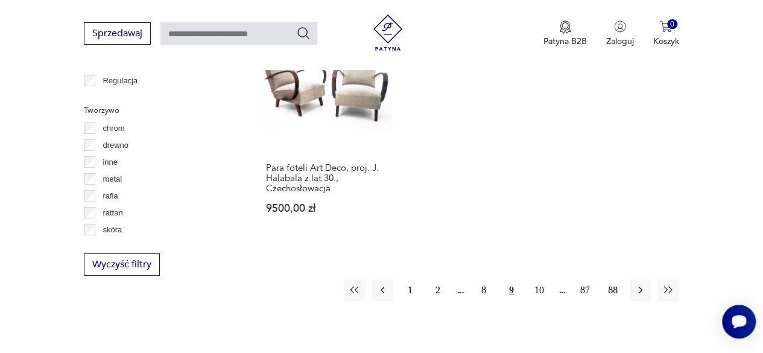
scroll to position [1705, 0]
click at [537, 279] on button "10" at bounding box center [539, 290] width 22 height 22
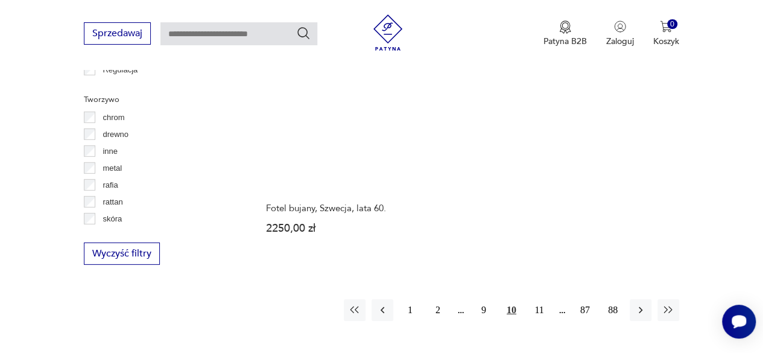
scroll to position [1715, 0]
